Goal: Check status: Check status

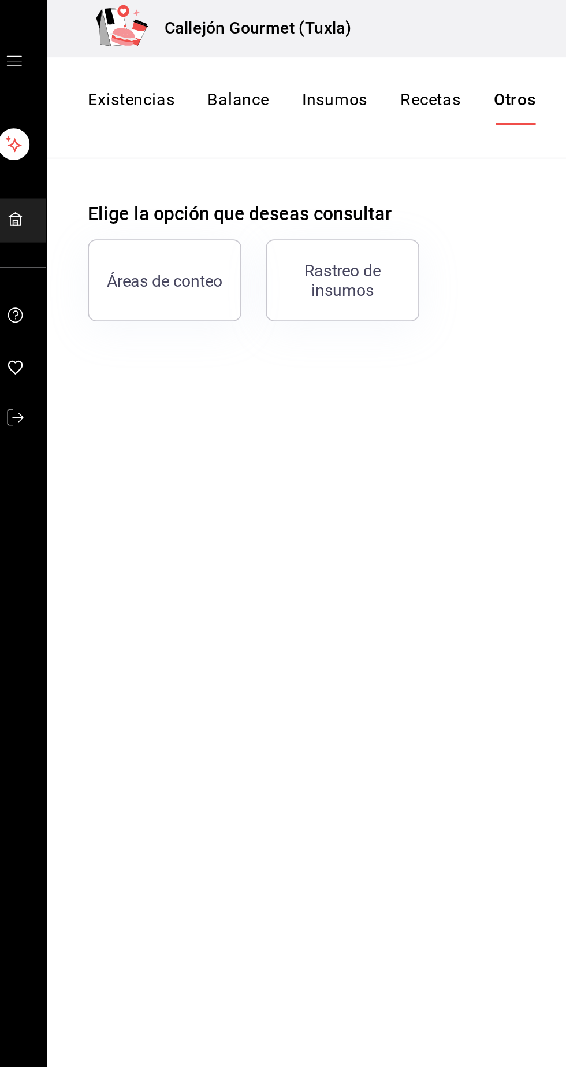
click at [222, 165] on div "Rastreo de insumos" at bounding box center [204, 158] width 72 height 22
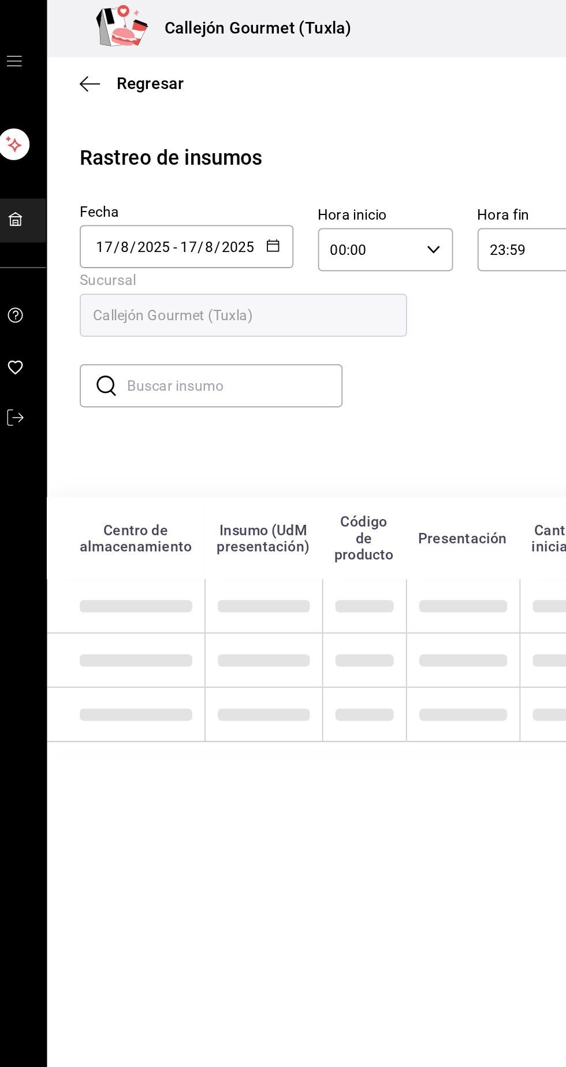
click at [128, 139] on input "8" at bounding box center [129, 139] width 6 height 9
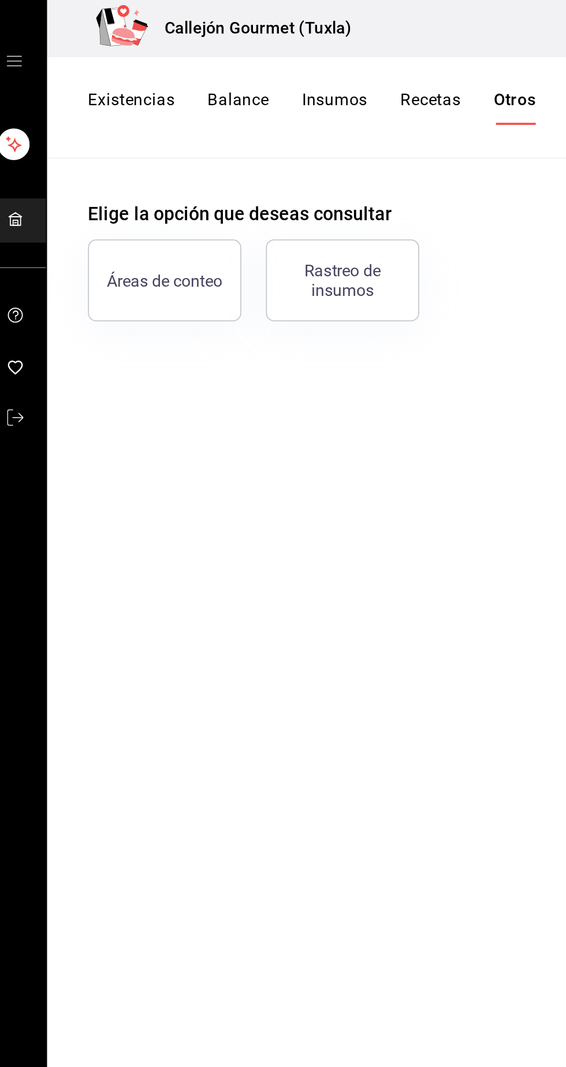
click at [223, 164] on div "Rastreo de insumos" at bounding box center [204, 158] width 72 height 22
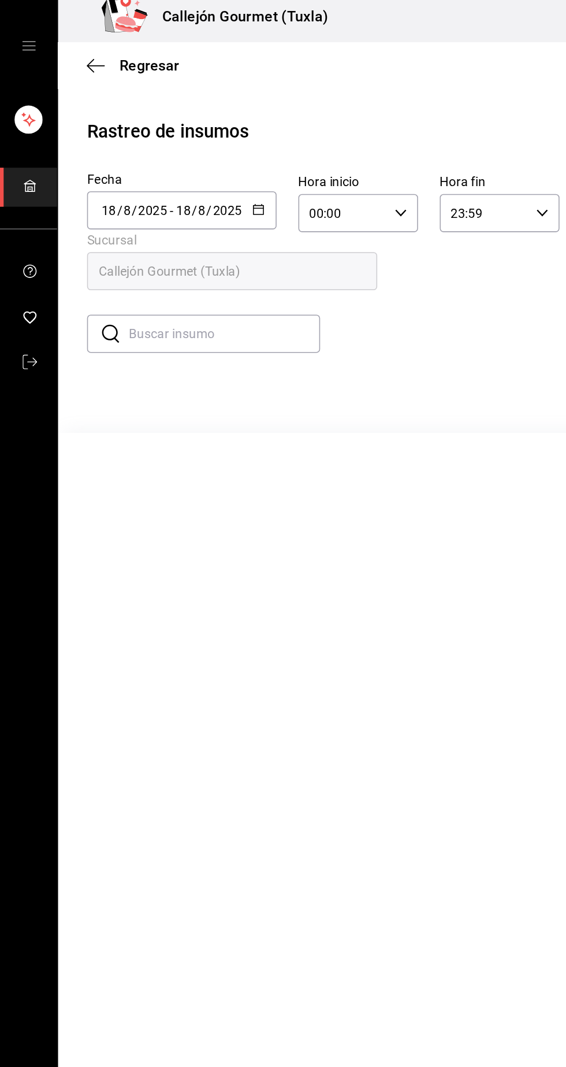
click at [142, 140] on input "2025" at bounding box center [145, 139] width 20 height 9
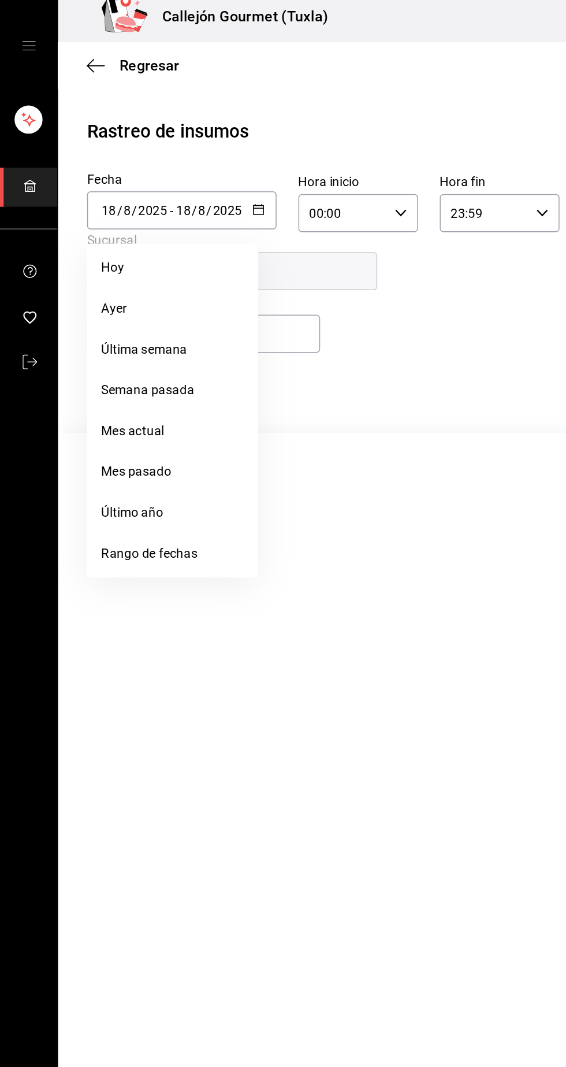
click at [87, 204] on li "Ayer" at bounding box center [109, 202] width 109 height 26
type input "[DATE]"
type input "17"
type input "[DATE]"
type input "17"
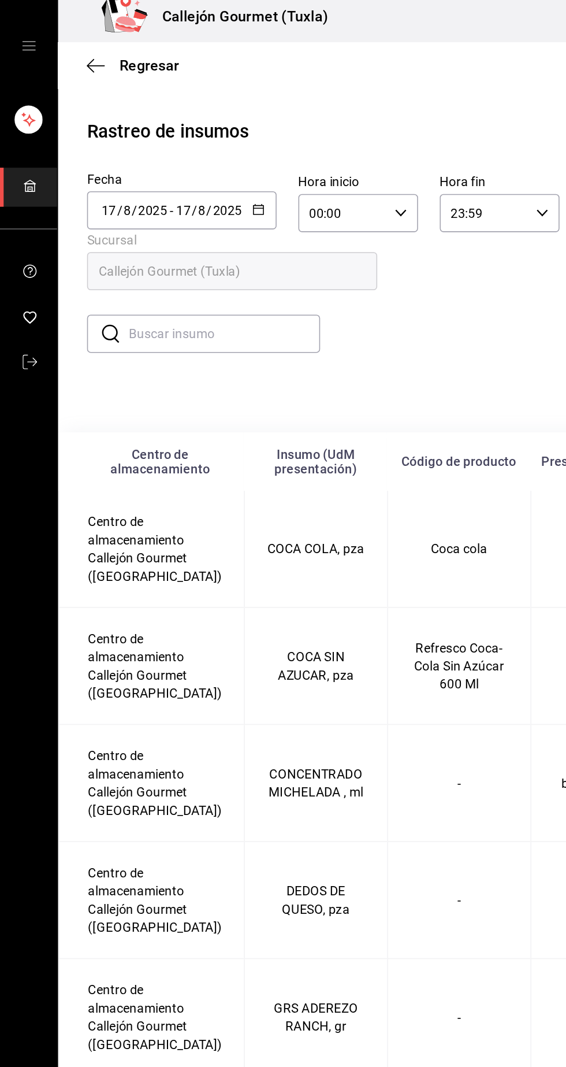
click at [162, 220] on input "text" at bounding box center [143, 217] width 122 height 23
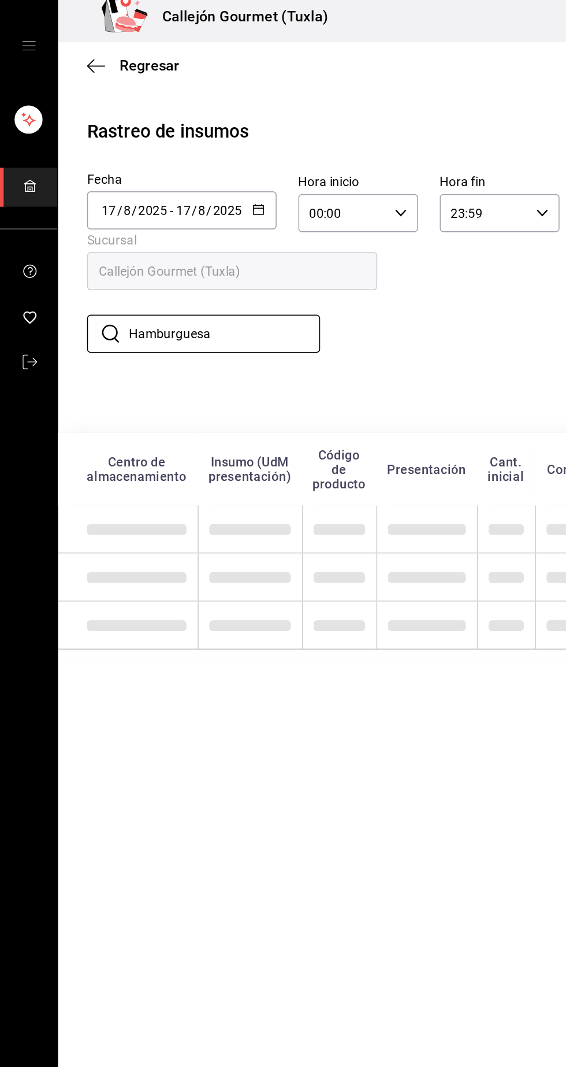
type input "Hamburguesa"
